Goal: Find specific page/section: Find specific page/section

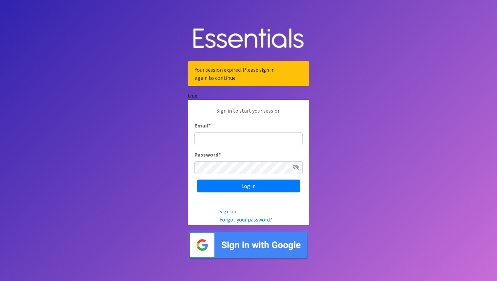
click at [231, 249] on img at bounding box center [249, 244] width 122 height 29
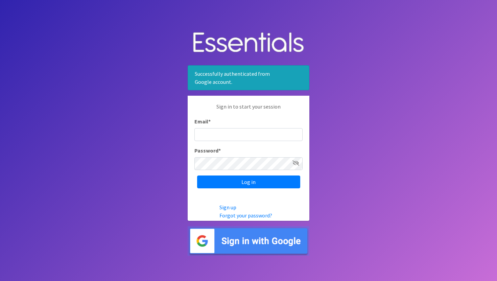
click at [242, 244] on img at bounding box center [249, 240] width 122 height 29
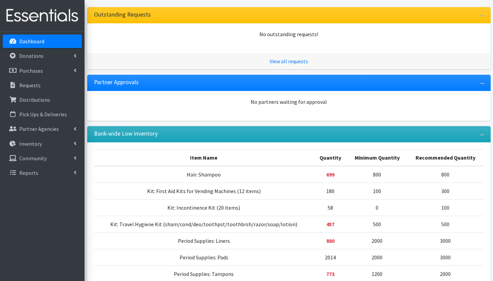
scroll to position [209, 0]
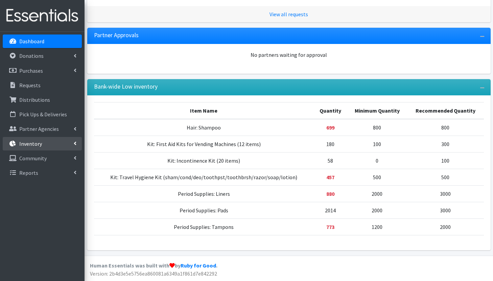
click at [52, 143] on link "Inventory" at bounding box center [42, 144] width 79 height 14
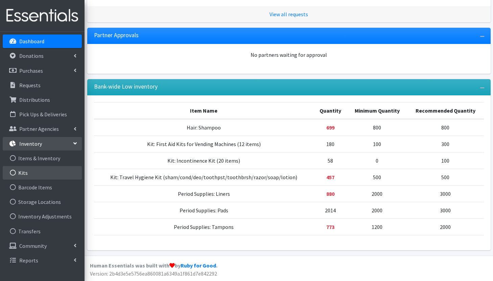
click at [37, 168] on link "Kits" at bounding box center [42, 173] width 79 height 14
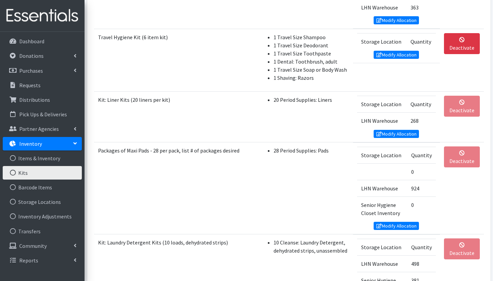
scroll to position [254, 0]
